Goal: Information Seeking & Learning: Learn about a topic

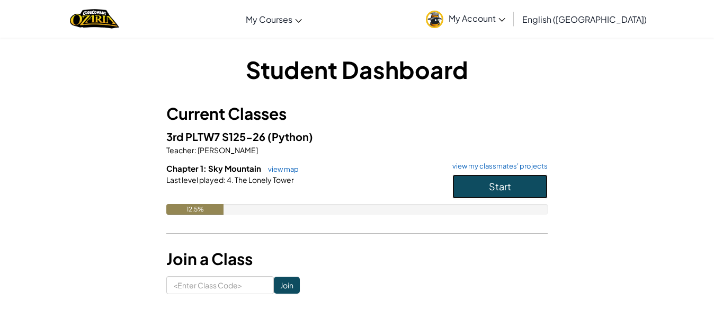
click at [521, 194] on button "Start" at bounding box center [499, 186] width 95 height 24
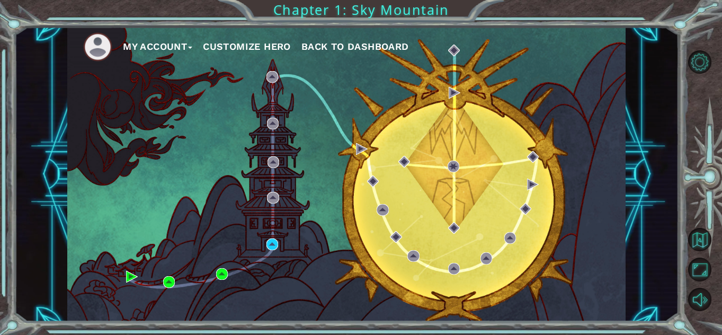
click at [228, 273] on div "My Account Customize Hero Back to Dashboard" at bounding box center [346, 174] width 558 height 295
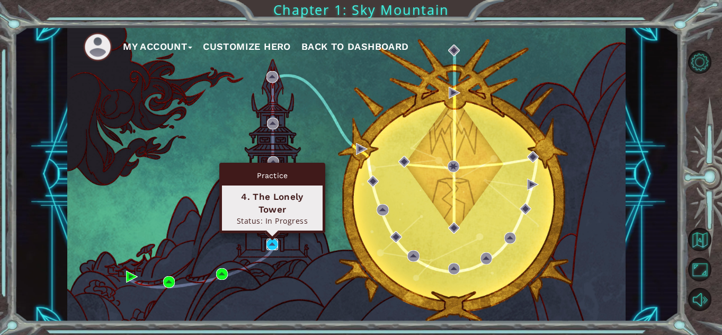
click at [271, 243] on img at bounding box center [273, 244] width 12 height 12
